Goal: Transaction & Acquisition: Purchase product/service

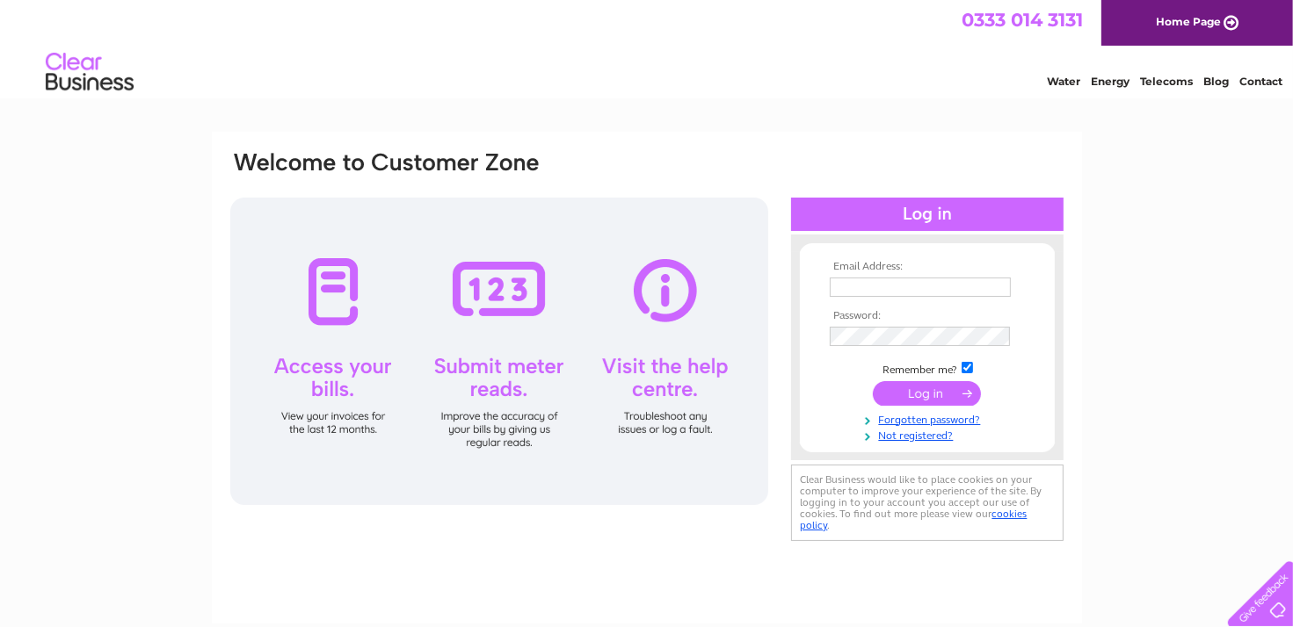
type input "info@citypat.co.uk"
click at [909, 393] on input "submit" at bounding box center [927, 393] width 108 height 25
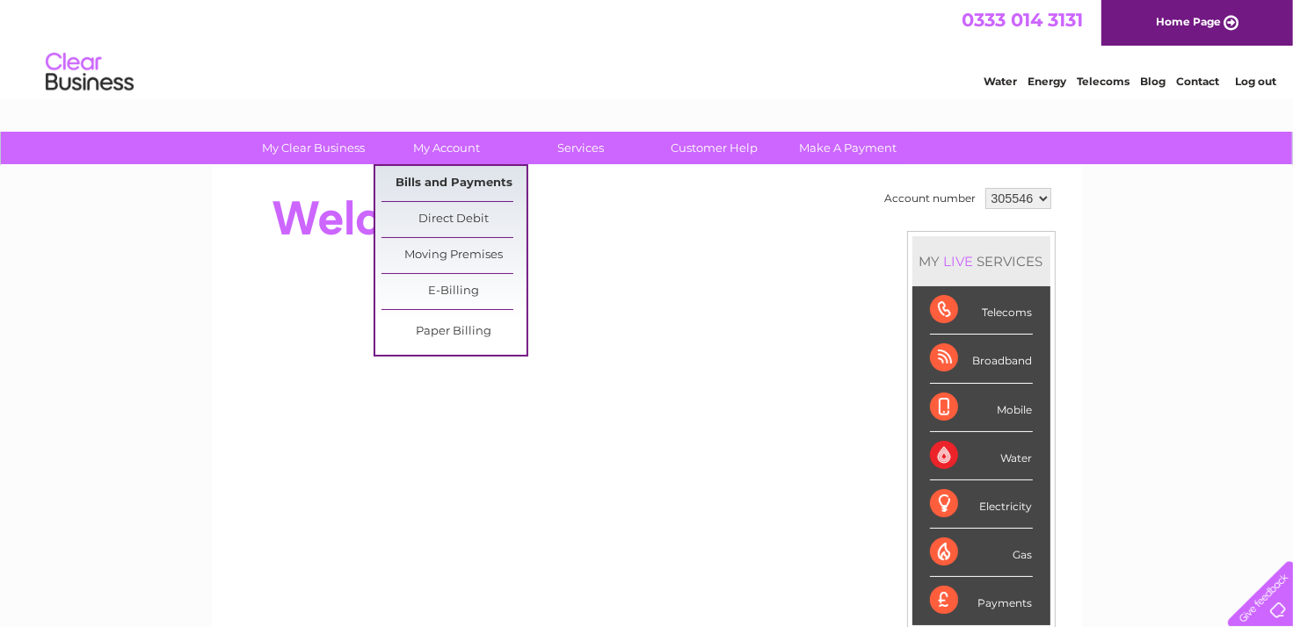
click at [438, 184] on link "Bills and Payments" at bounding box center [453, 183] width 145 height 35
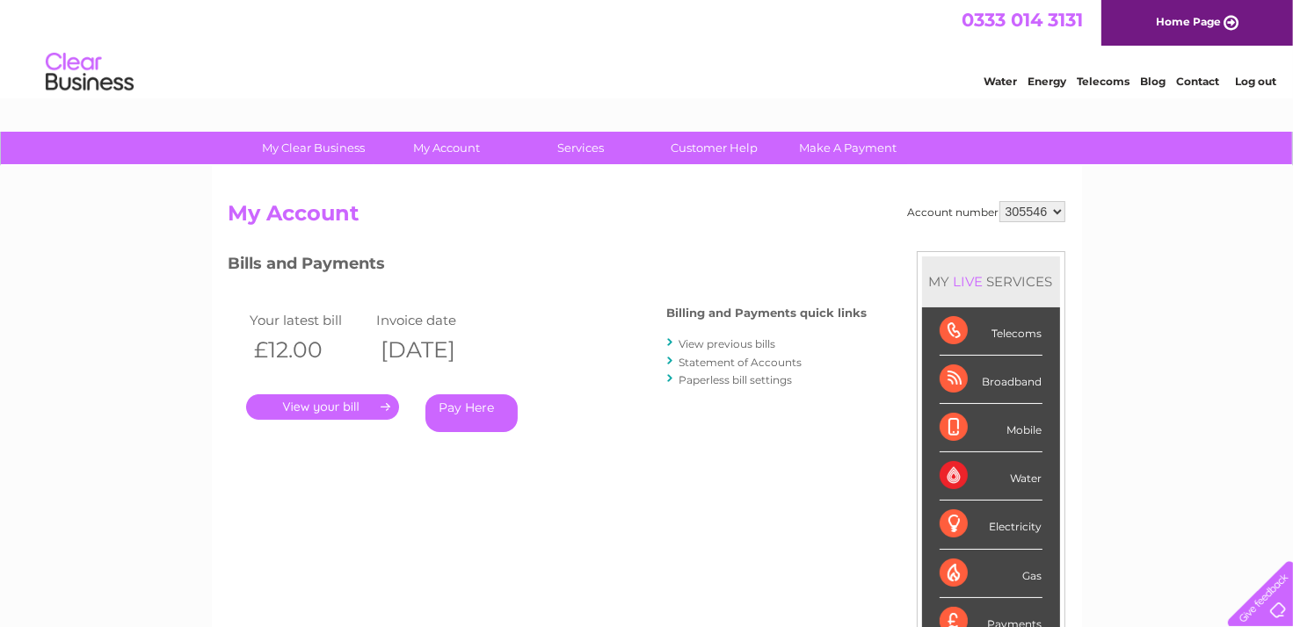
click at [380, 405] on link "." at bounding box center [322, 407] width 153 height 25
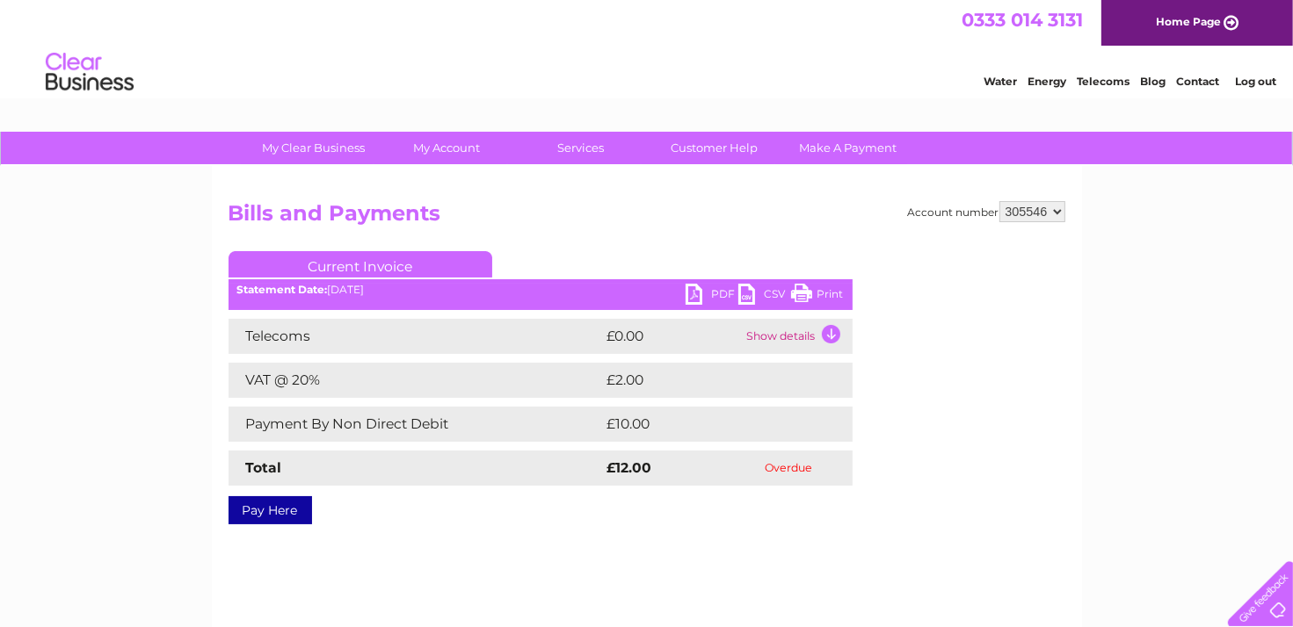
click at [830, 333] on td "Show details" at bounding box center [798, 336] width 110 height 35
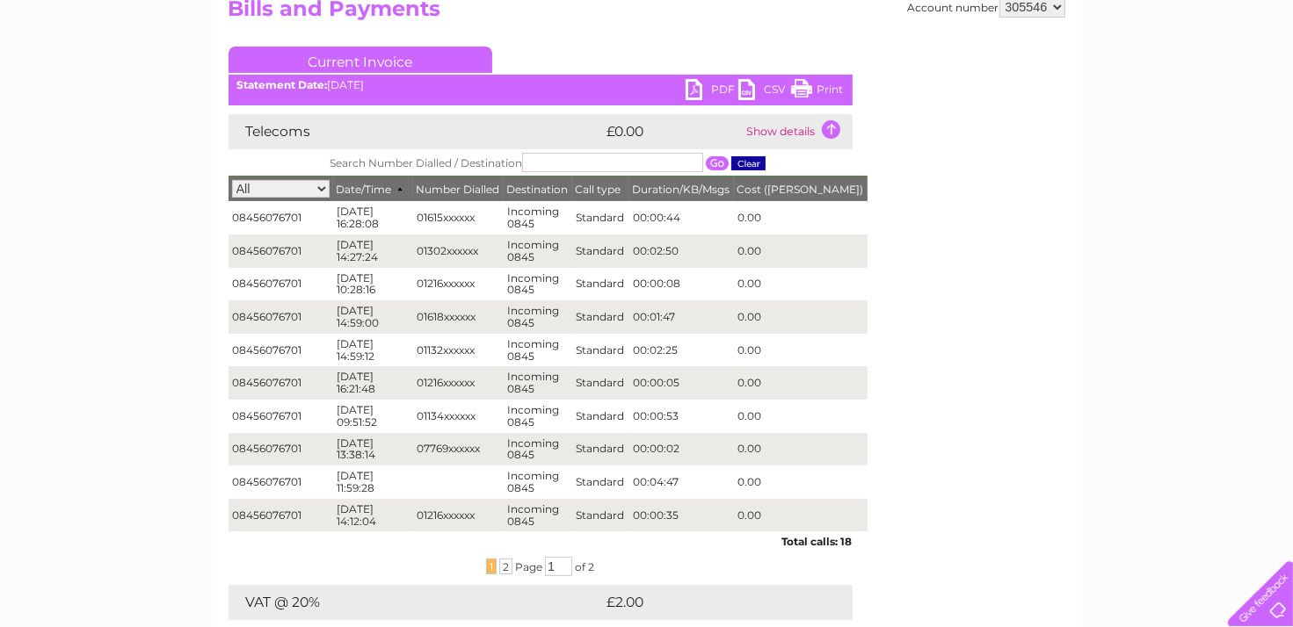
scroll to position [585, 0]
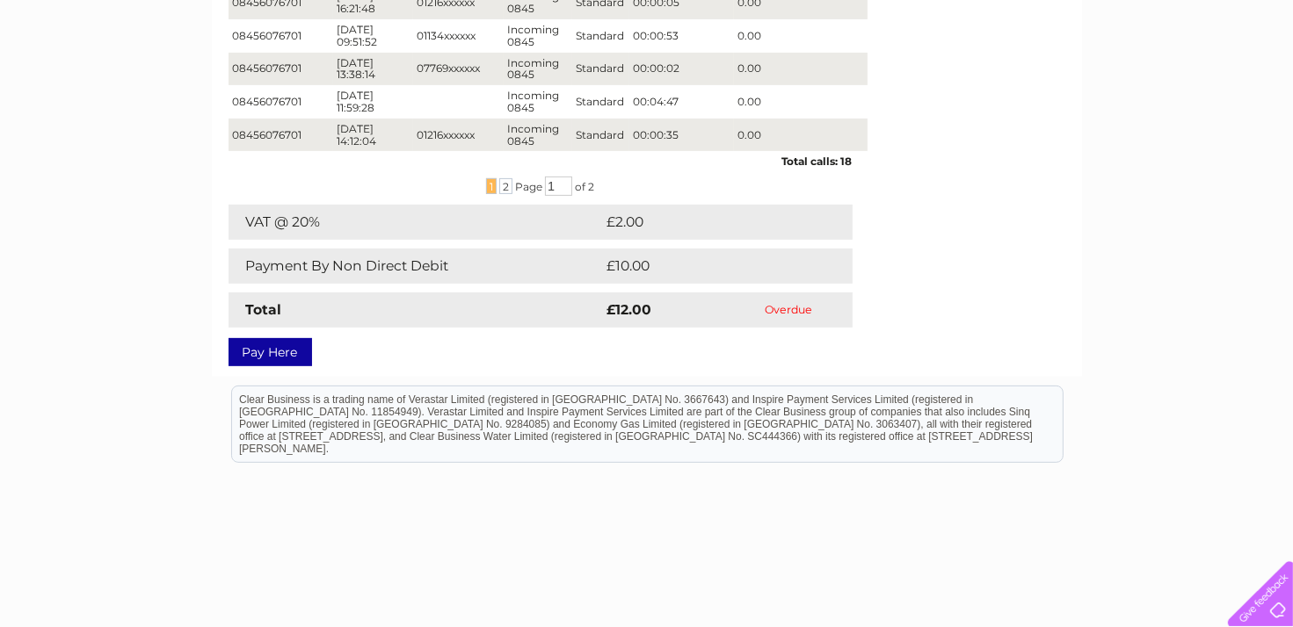
click at [279, 354] on link "Pay Here" at bounding box center [269, 352] width 83 height 28
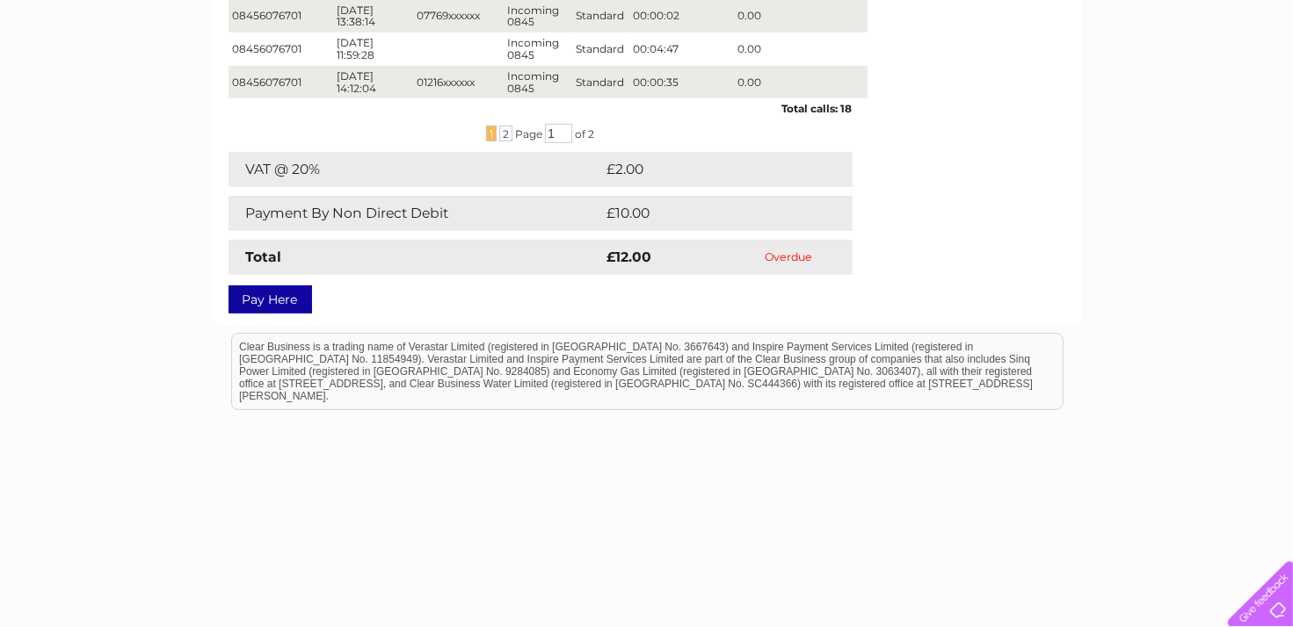
scroll to position [647, 0]
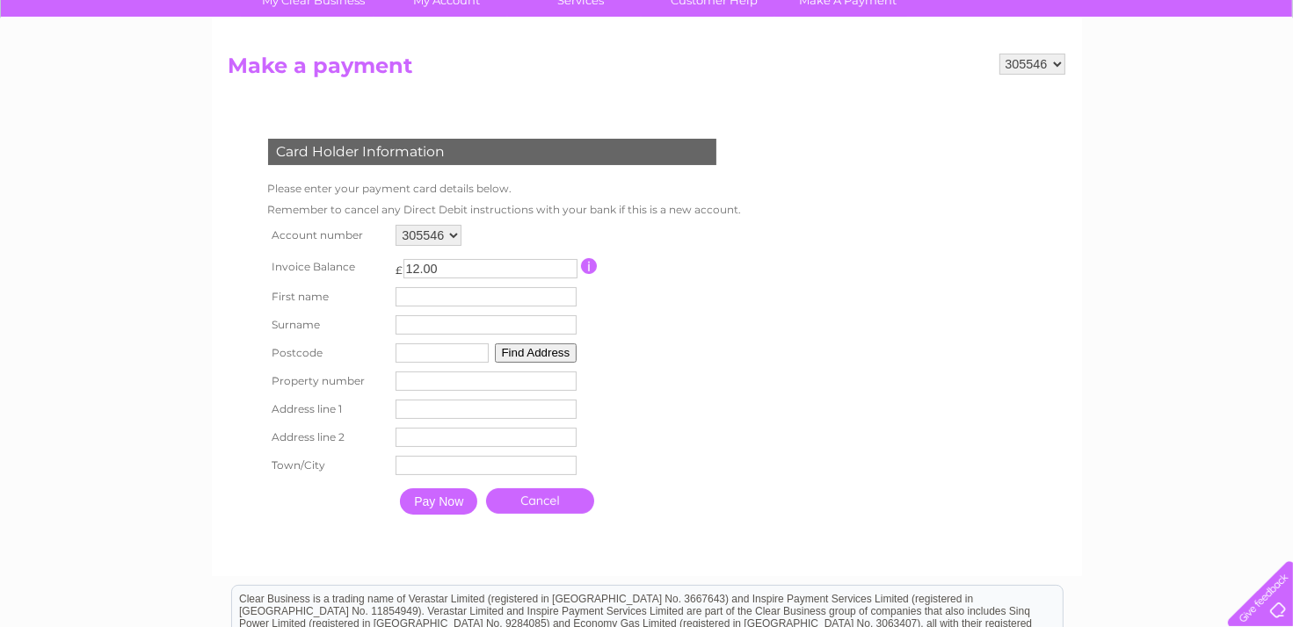
scroll to position [234, 0]
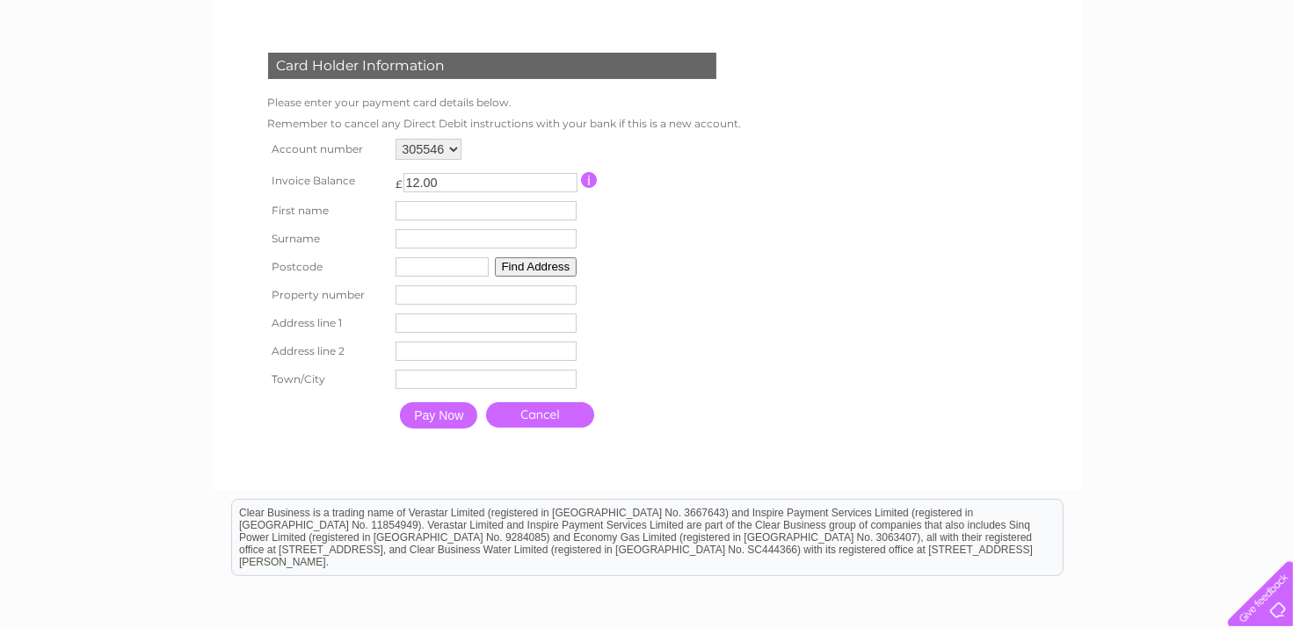
click at [399, 210] on input "text" at bounding box center [485, 210] width 181 height 19
type input "[PERSON_NAME]"
type input "PACEY"
type input "HG3 2XA"
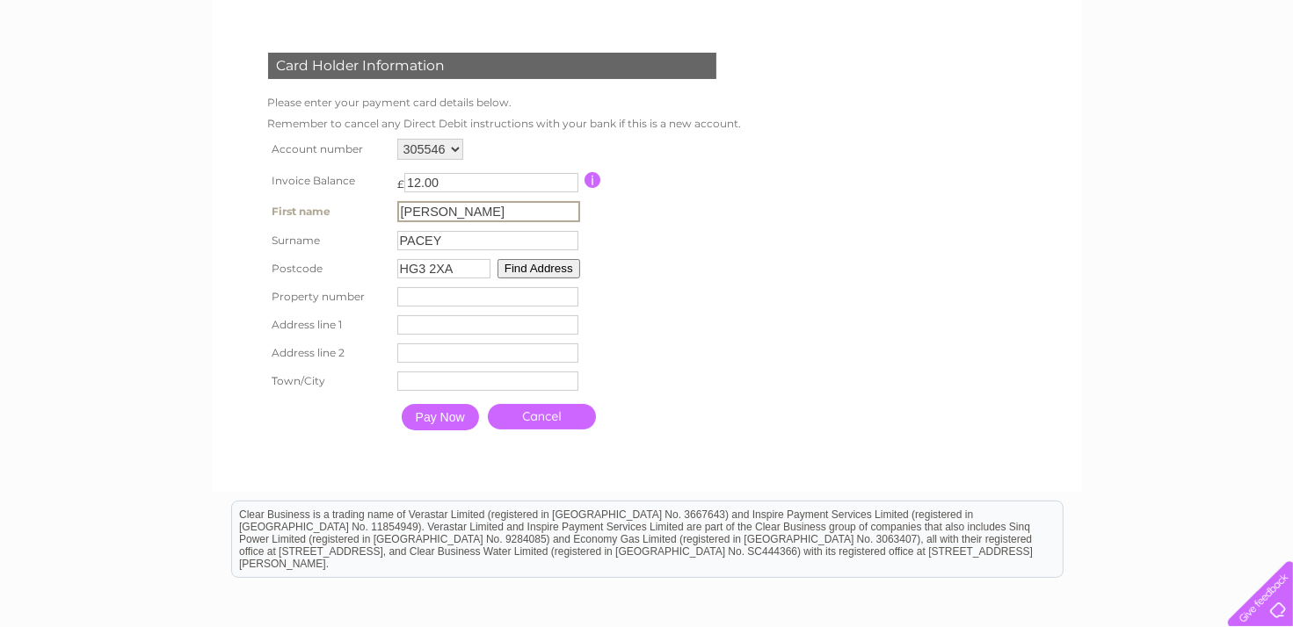
type input "FLEXSPACE BUSINESS CENTRE"
type input "HARTWITH WAY"
type input "HARROGATE"
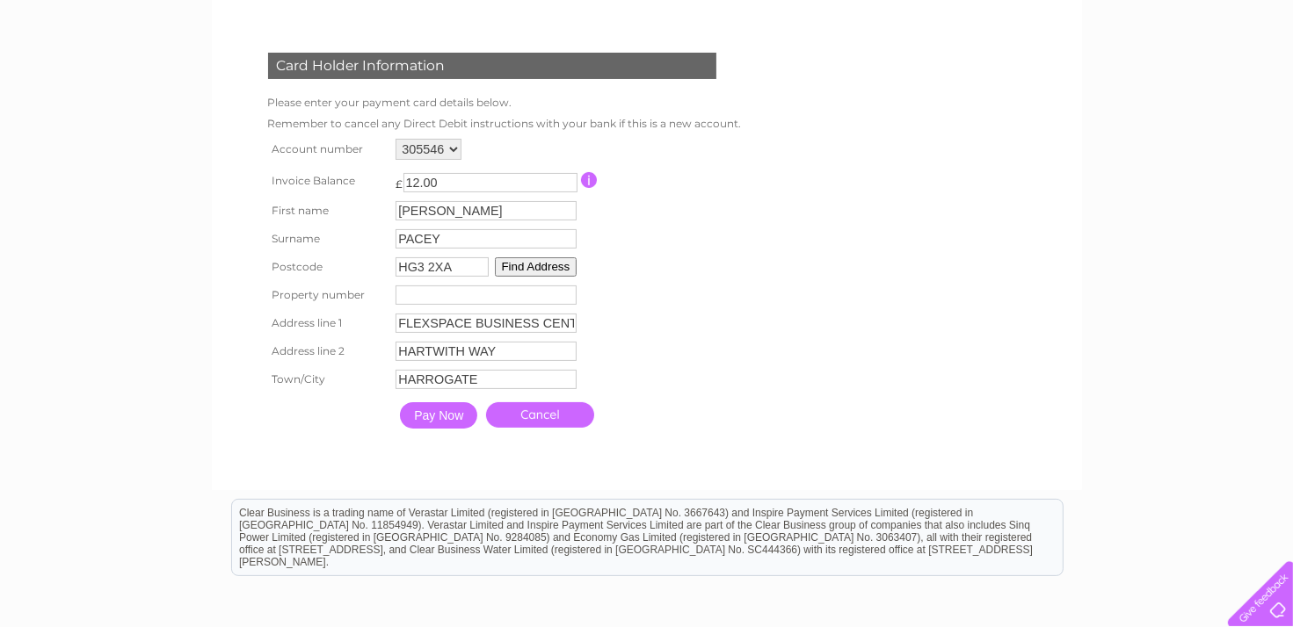
click at [455, 417] on input "Pay Now" at bounding box center [438, 415] width 77 height 26
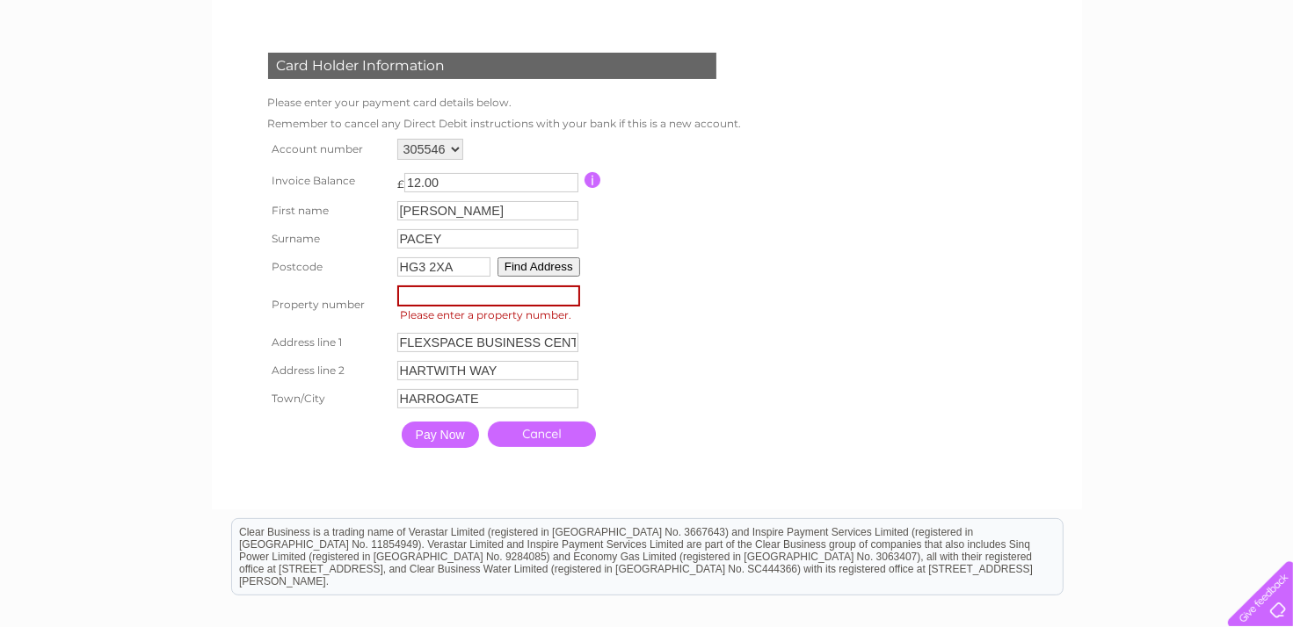
click at [458, 298] on input "number" at bounding box center [488, 296] width 183 height 21
type input "3"
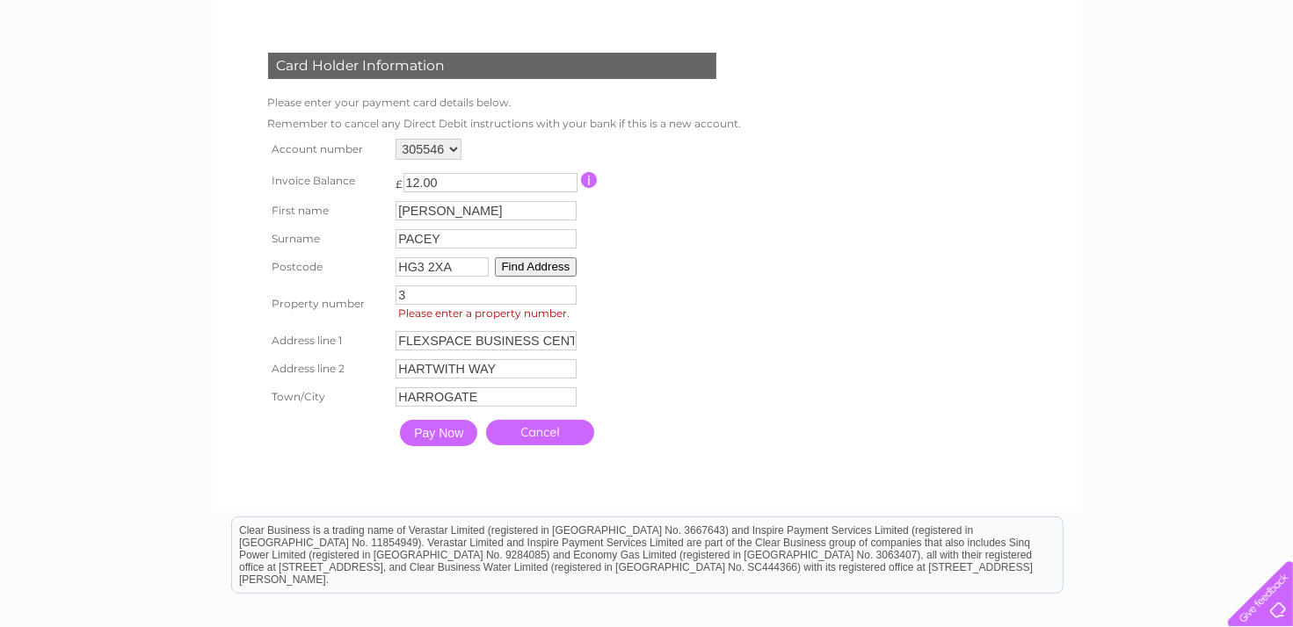
click at [714, 303] on table "Account number 305546 Invoice Balance £ 12.00" at bounding box center [501, 294] width 475 height 321
click at [432, 431] on input "Pay Now" at bounding box center [438, 433] width 77 height 26
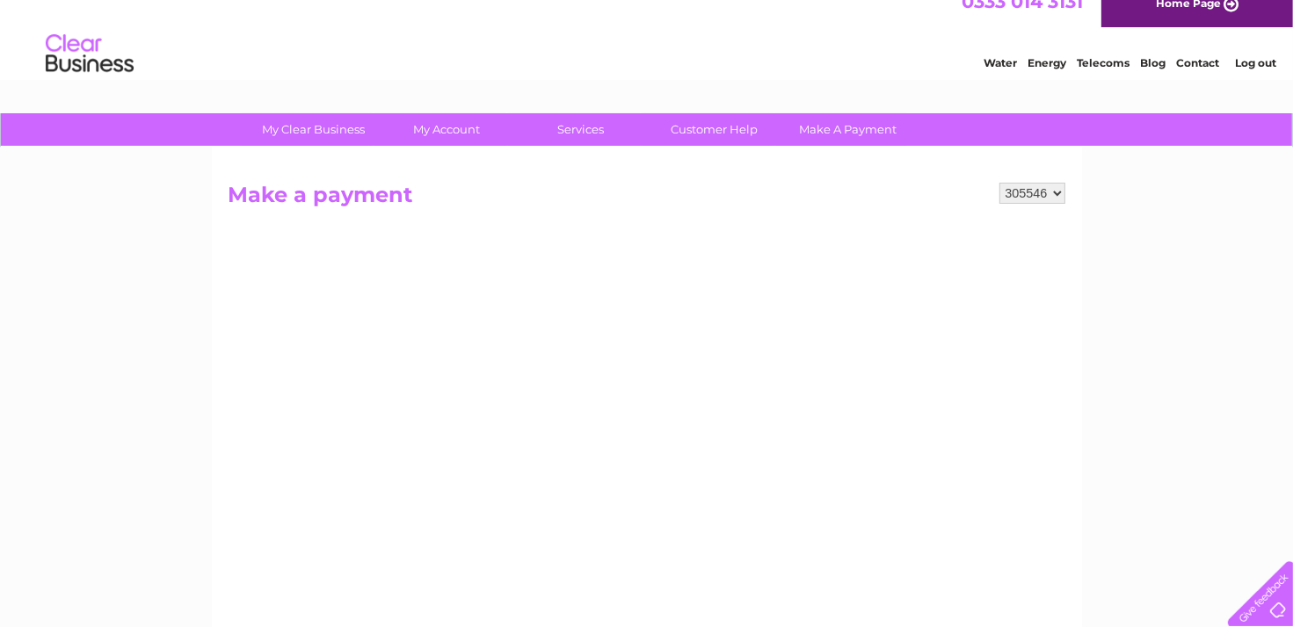
scroll to position [0, 0]
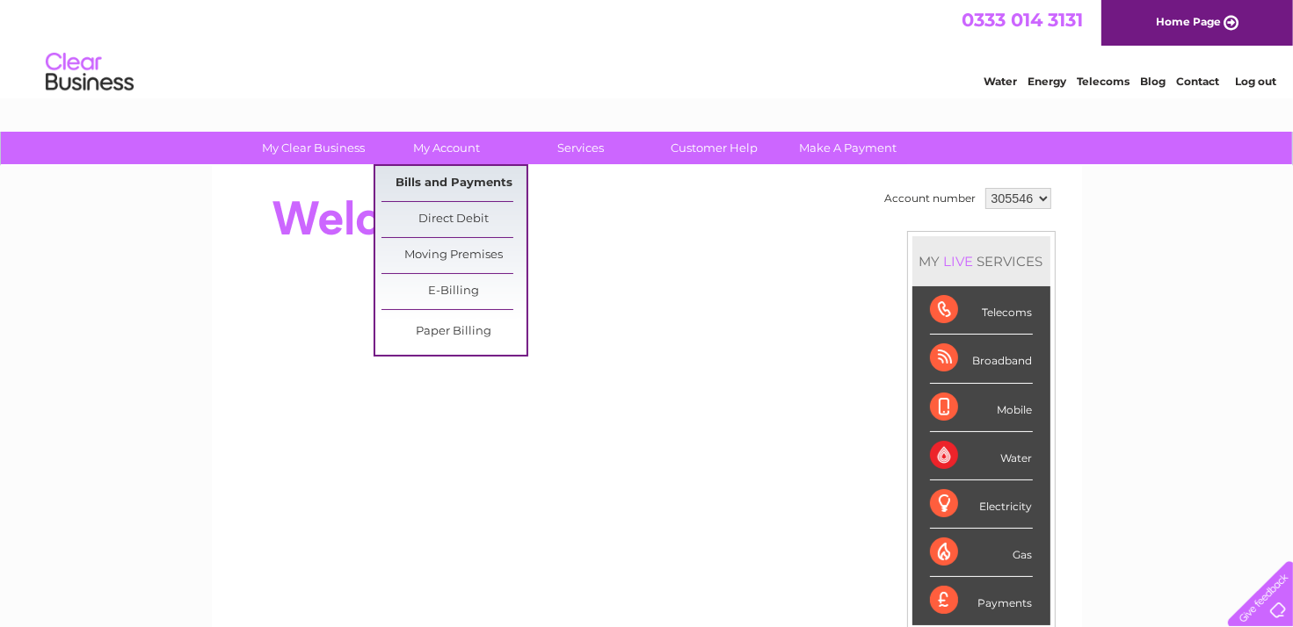
click at [450, 183] on link "Bills and Payments" at bounding box center [453, 183] width 145 height 35
click at [450, 178] on link "Bills and Payments" at bounding box center [453, 183] width 145 height 35
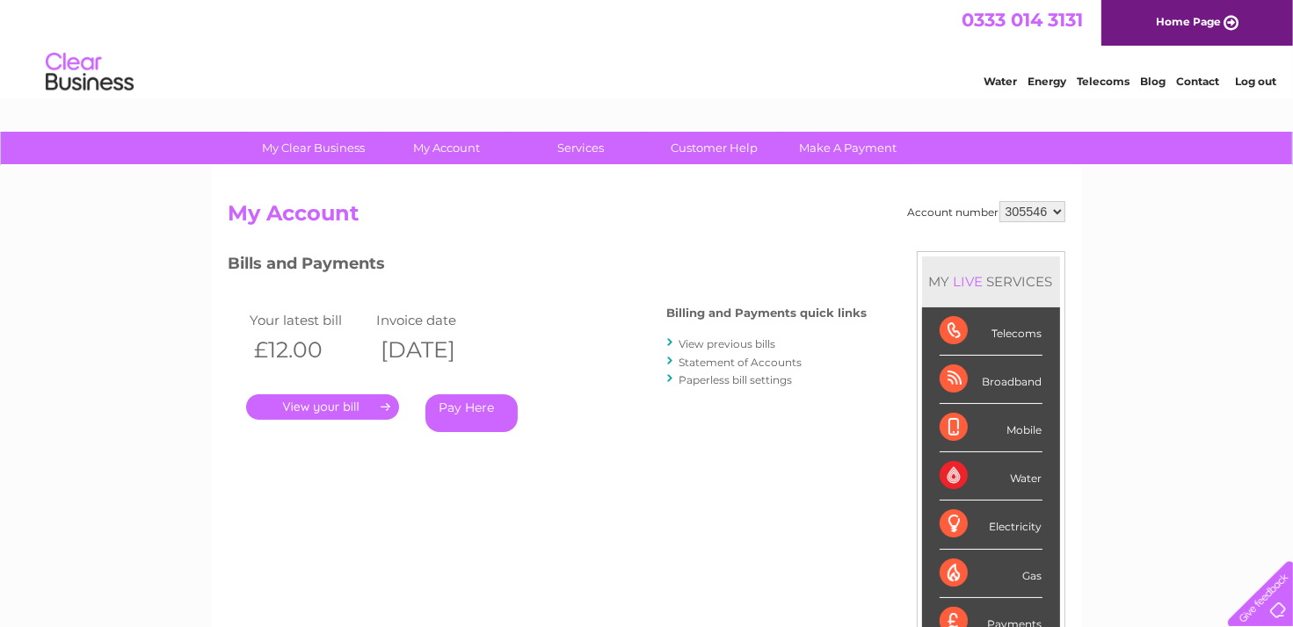
click at [315, 409] on link "." at bounding box center [322, 407] width 153 height 25
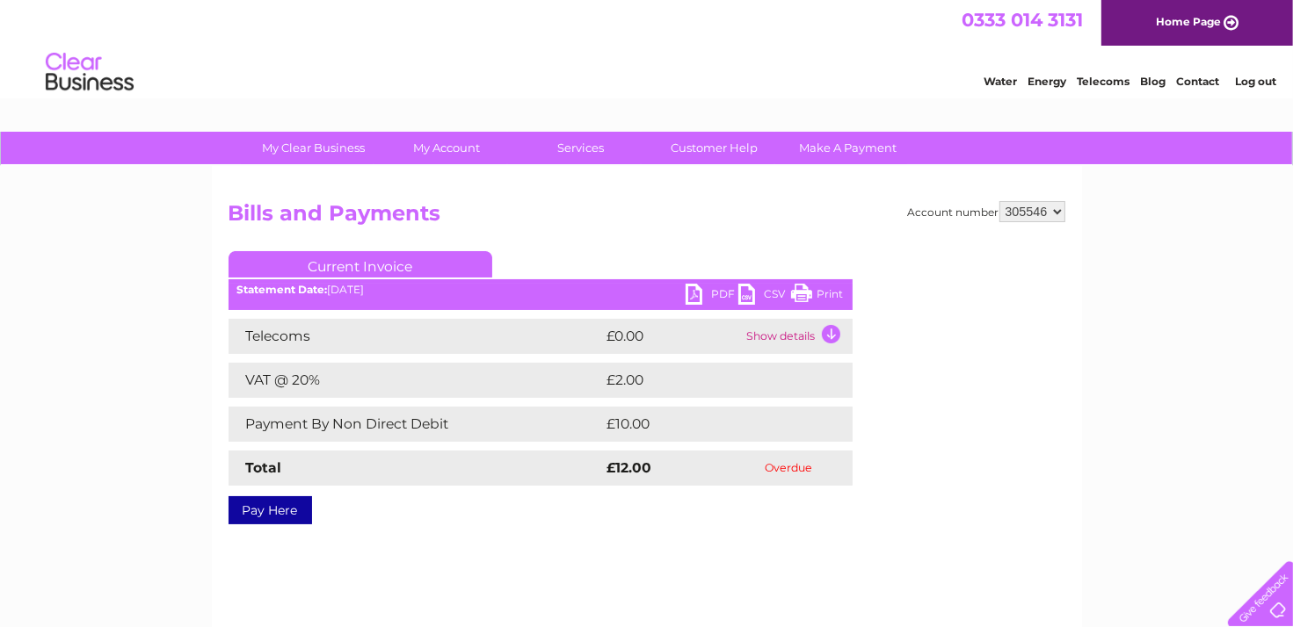
click at [696, 294] on link "PDF" at bounding box center [711, 296] width 53 height 25
drag, startPoint x: 812, startPoint y: 293, endPoint x: 518, endPoint y: 314, distance: 294.3
click at [812, 293] on link "Print" at bounding box center [817, 296] width 53 height 25
